Goal: Transaction & Acquisition: Purchase product/service

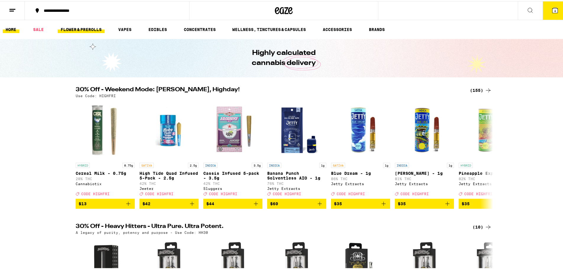
click at [72, 30] on link "FLOWER & PREROLLS" at bounding box center [81, 28] width 47 height 7
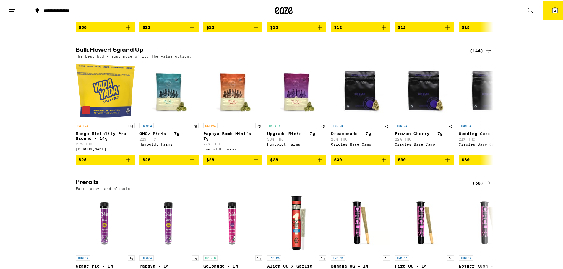
scroll to position [236, 0]
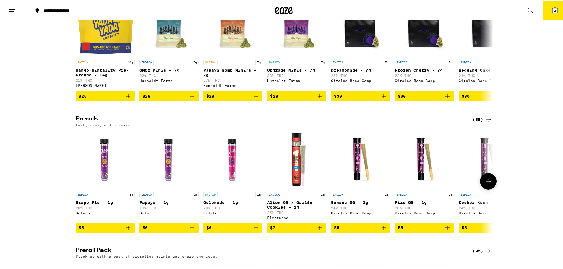
click at [488, 184] on icon at bounding box center [488, 180] width 7 height 7
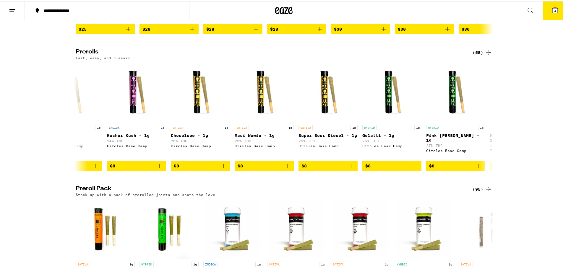
scroll to position [296, 0]
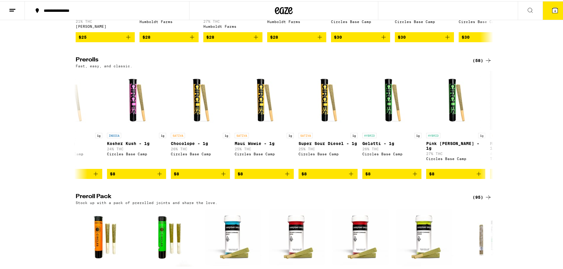
click at [474, 63] on div "(58)" at bounding box center [482, 59] width 19 height 7
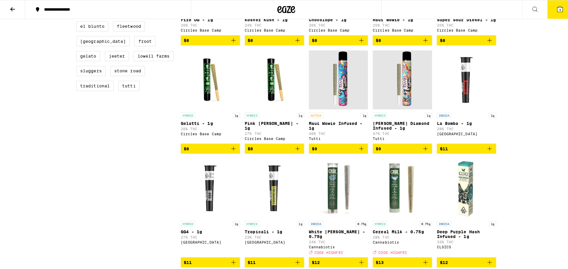
scroll to position [266, 0]
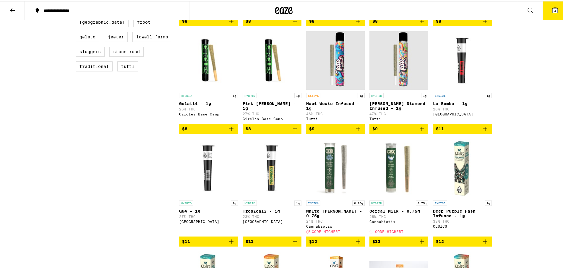
click at [420, 131] on icon "Add to bag" at bounding box center [421, 127] width 7 height 7
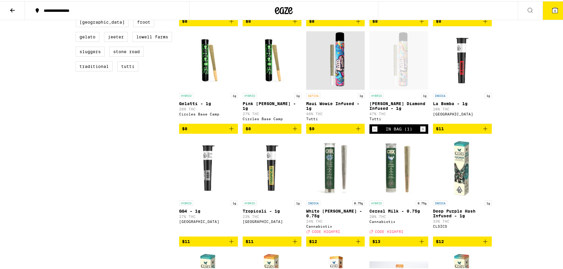
click at [554, 8] on span "5" at bounding box center [555, 10] width 2 height 4
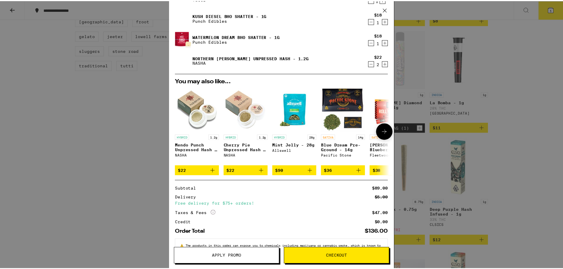
scroll to position [55, 0]
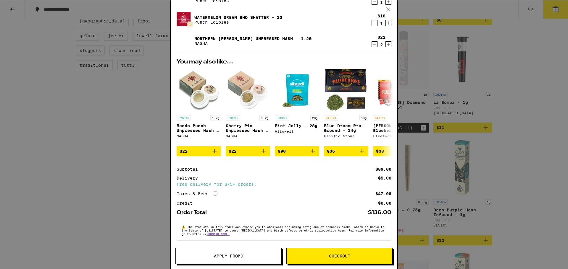
click at [241, 257] on span "Apply Promo" at bounding box center [228, 256] width 29 height 4
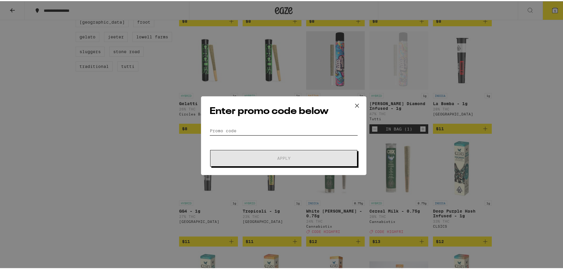
click at [255, 128] on input "Promo Code" at bounding box center [284, 129] width 148 height 9
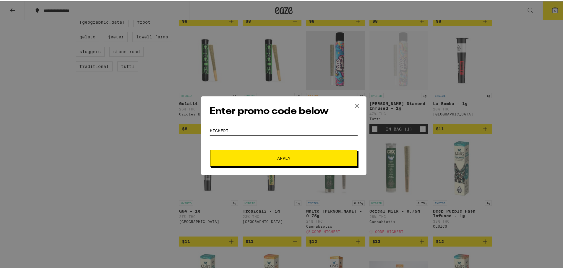
type input "HIGHFRI"
click at [258, 161] on button "Apply" at bounding box center [283, 157] width 147 height 17
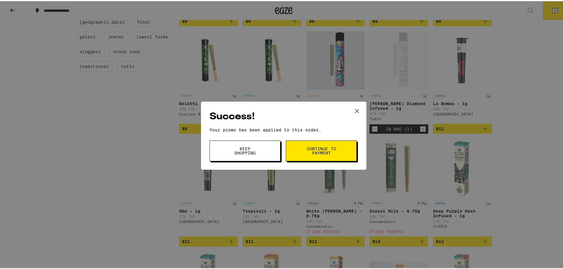
click at [309, 152] on span "Continue to payment" at bounding box center [321, 150] width 30 height 8
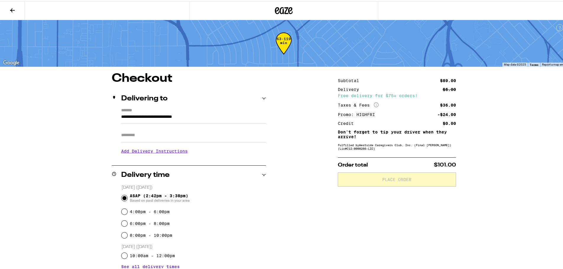
click at [13, 8] on icon at bounding box center [12, 9] width 7 height 7
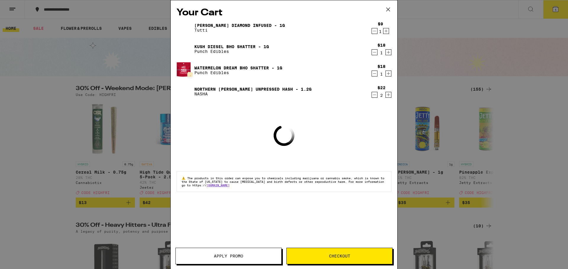
click at [374, 74] on icon "Decrement" at bounding box center [374, 73] width 5 height 7
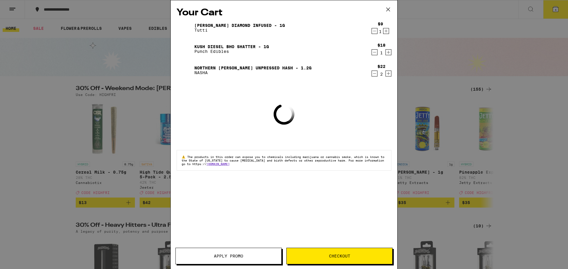
click at [373, 54] on icon "Decrement" at bounding box center [374, 52] width 5 height 7
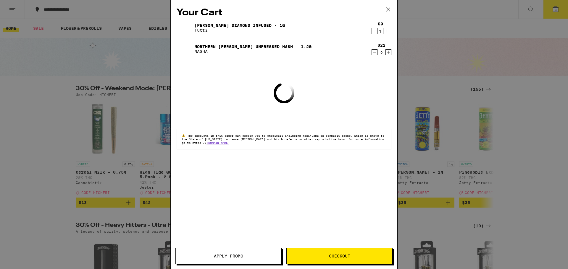
click at [374, 32] on icon "Decrement" at bounding box center [374, 30] width 5 height 7
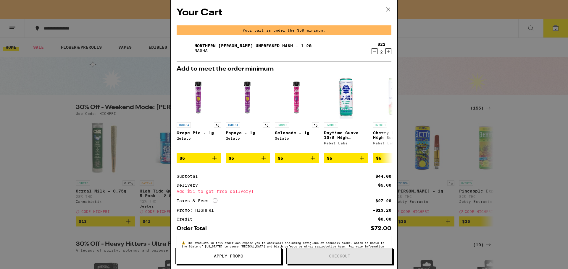
click at [392, 6] on button at bounding box center [388, 9] width 18 height 19
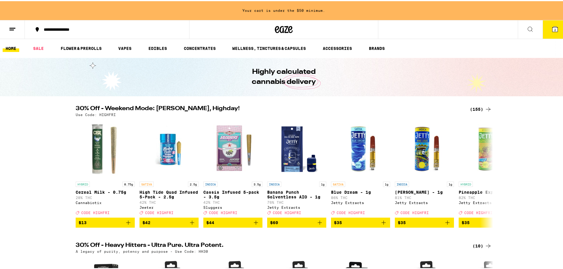
click at [385, 8] on div "Your Cart Your cart is under the $50 minimum. Northern [PERSON_NAME] Unpressed …" at bounding box center [284, 134] width 568 height 269
click at [527, 27] on icon at bounding box center [530, 28] width 7 height 7
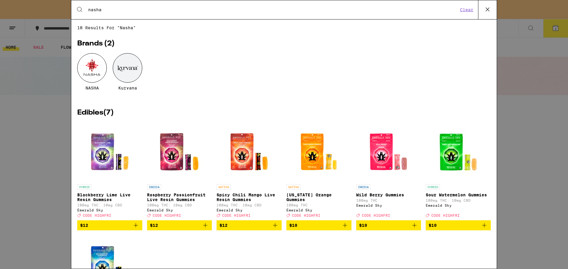
type input "nasha"
click at [94, 63] on div at bounding box center [92, 68] width 30 height 30
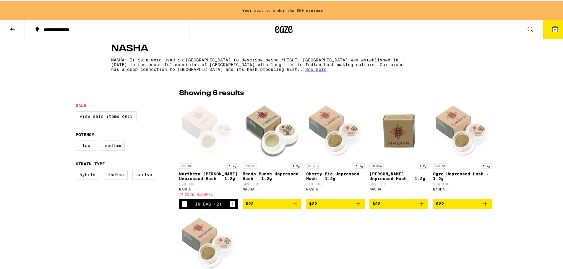
scroll to position [177, 0]
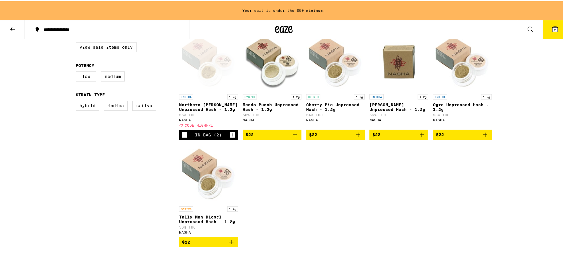
click at [420, 137] on icon "Add to bag" at bounding box center [421, 133] width 7 height 7
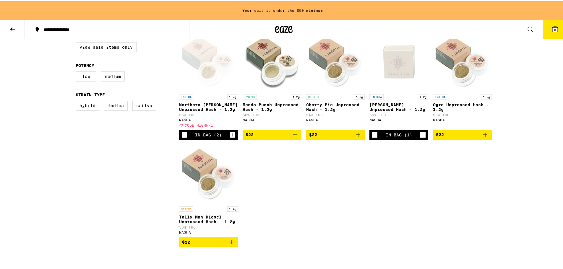
scroll to position [158, 0]
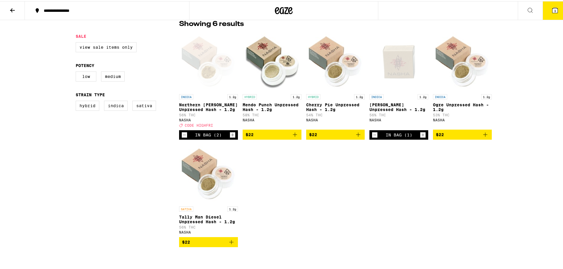
click at [356, 137] on icon "Add to bag" at bounding box center [358, 133] width 7 height 7
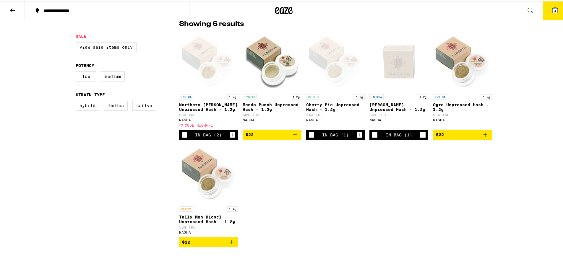
click at [546, 8] on button "4" at bounding box center [555, 9] width 25 height 18
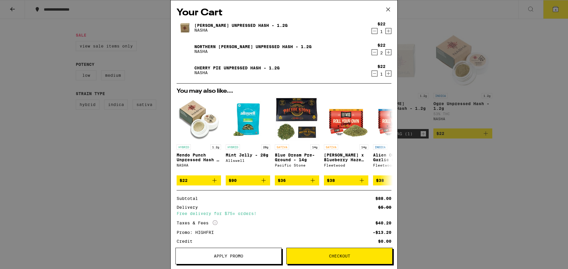
click at [228, 258] on span "Apply Promo" at bounding box center [228, 256] width 29 height 4
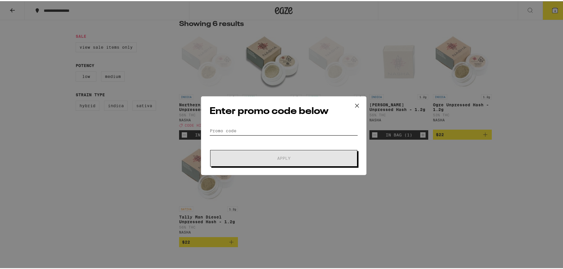
click at [247, 131] on input "Promo Code" at bounding box center [284, 129] width 148 height 9
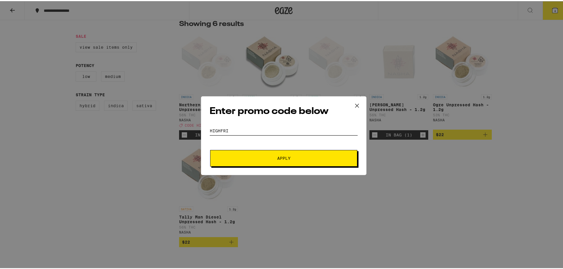
type input "HIGHFRI"
click at [266, 159] on button "Apply" at bounding box center [283, 157] width 147 height 17
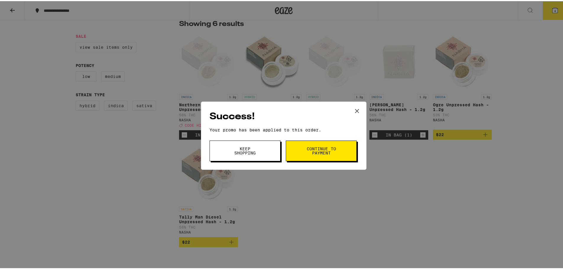
click at [320, 155] on button "Continue to payment" at bounding box center [321, 150] width 71 height 21
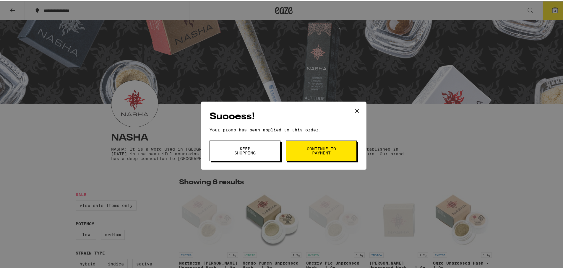
drag, startPoint x: 355, startPoint y: 108, endPoint x: 362, endPoint y: 108, distance: 6.8
click at [356, 108] on icon at bounding box center [357, 110] width 9 height 9
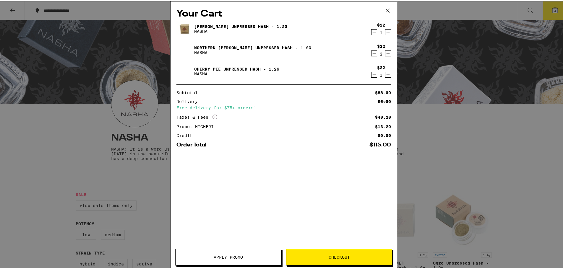
scroll to position [158, 0]
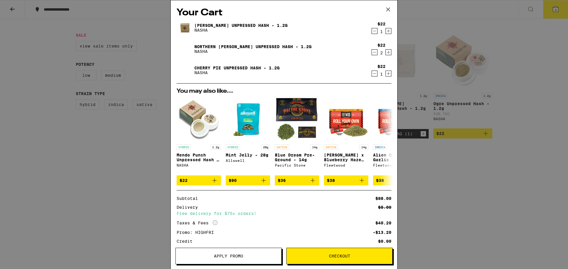
click at [387, 54] on icon "Increment" at bounding box center [388, 52] width 3 height 3
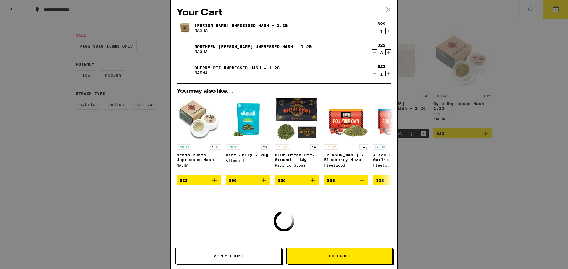
click at [387, 54] on icon "Increment" at bounding box center [388, 52] width 3 height 3
click at [372, 74] on icon "Decrement" at bounding box center [374, 73] width 5 height 7
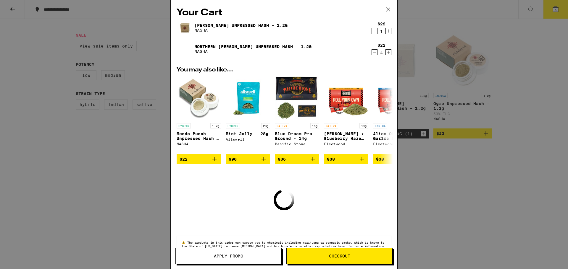
click at [372, 32] on icon "Decrement" at bounding box center [374, 30] width 5 height 7
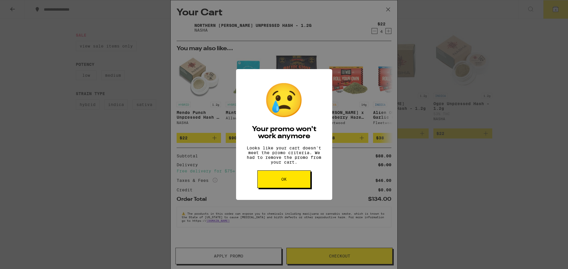
click at [292, 188] on button "OK" at bounding box center [283, 180] width 53 height 18
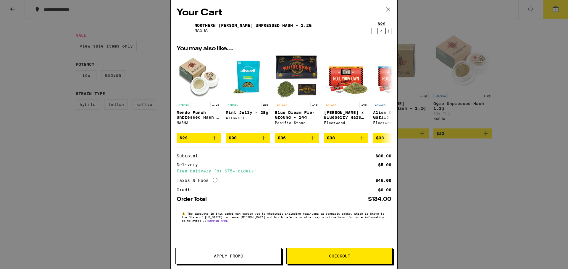
click at [251, 250] on button "Apply Promo" at bounding box center [228, 256] width 106 height 17
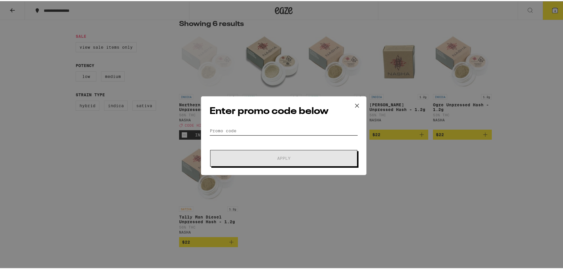
click at [256, 127] on input "Promo Code" at bounding box center [284, 129] width 148 height 9
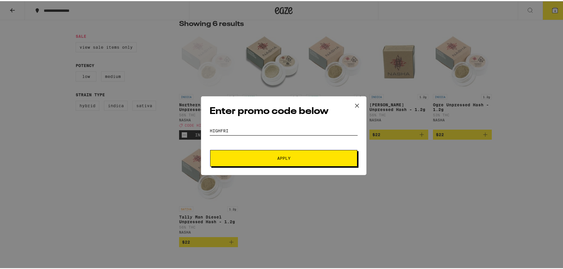
type input "HIGHFRI"
click at [277, 157] on span "Apply" at bounding box center [283, 157] width 13 height 4
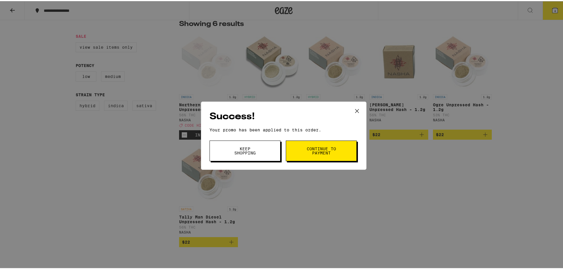
click at [334, 147] on span "Continue to payment" at bounding box center [321, 150] width 30 height 8
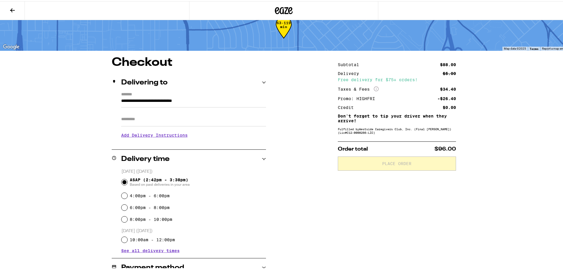
scroll to position [30, 0]
